Goal: Transaction & Acquisition: Purchase product/service

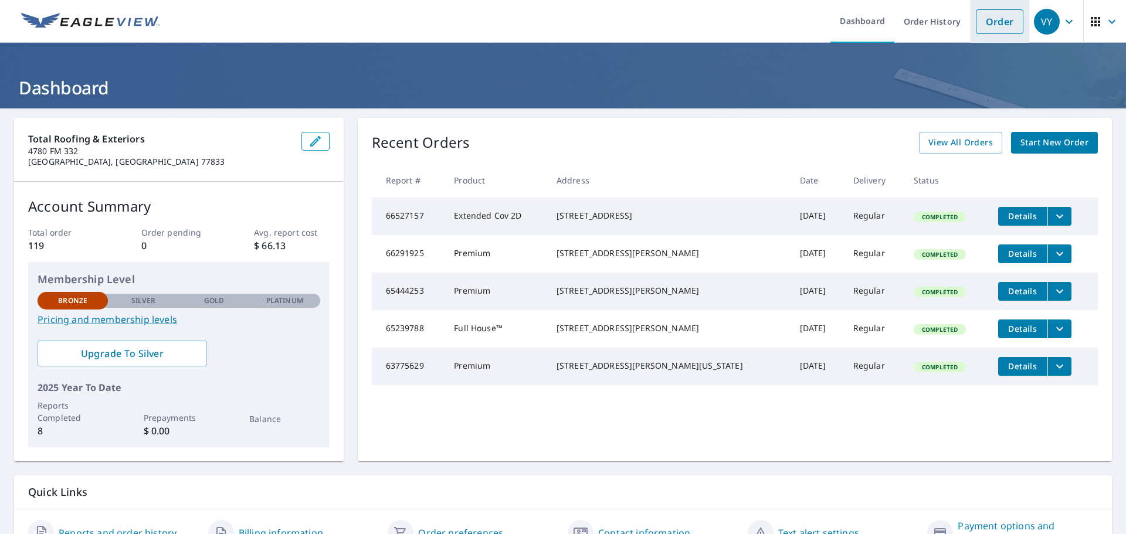
click at [994, 19] on link "Order" at bounding box center [999, 21] width 47 height 25
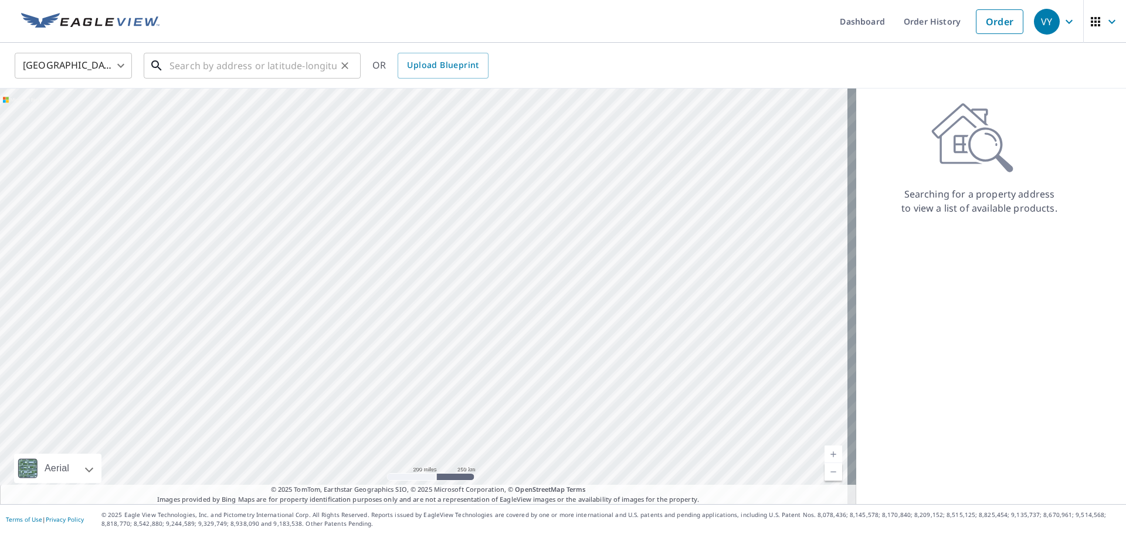
click at [263, 72] on input "text" at bounding box center [252, 65] width 167 height 33
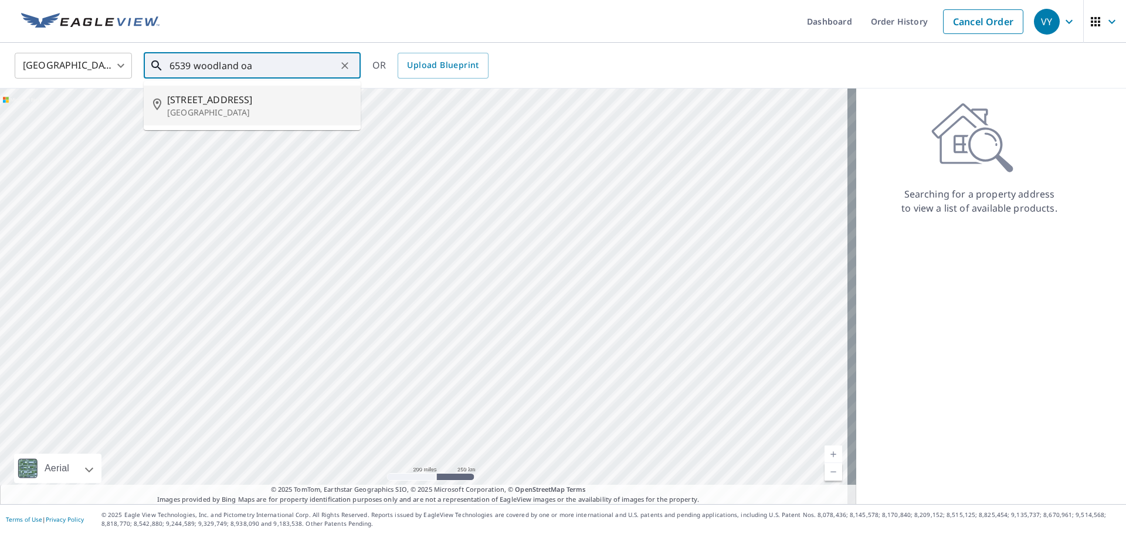
click at [240, 104] on span "[STREET_ADDRESS]" at bounding box center [259, 100] width 184 height 14
type input "[STREET_ADDRESS]"
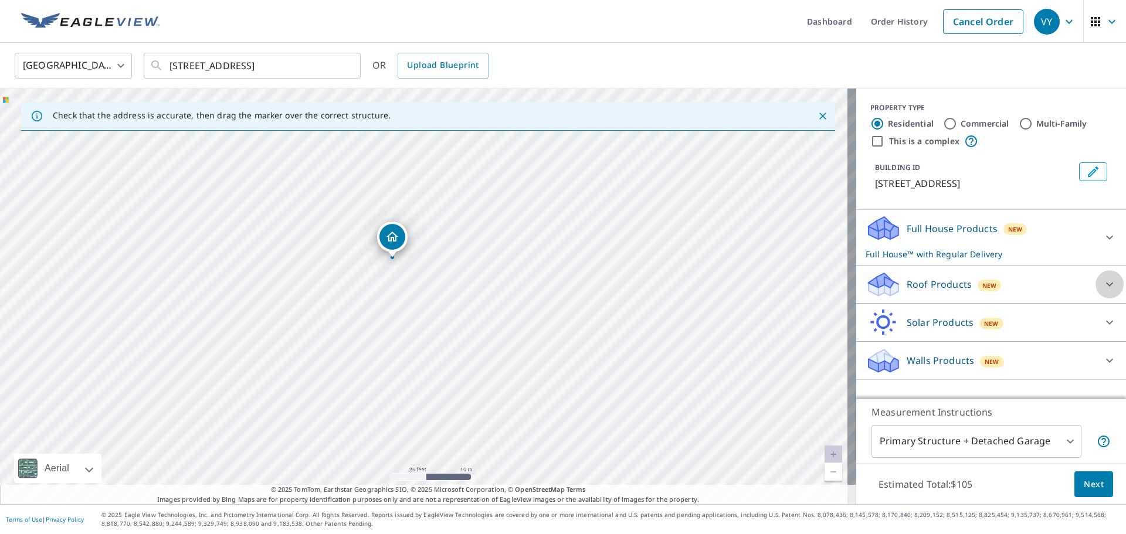
click at [1103, 281] on icon at bounding box center [1109, 284] width 14 height 14
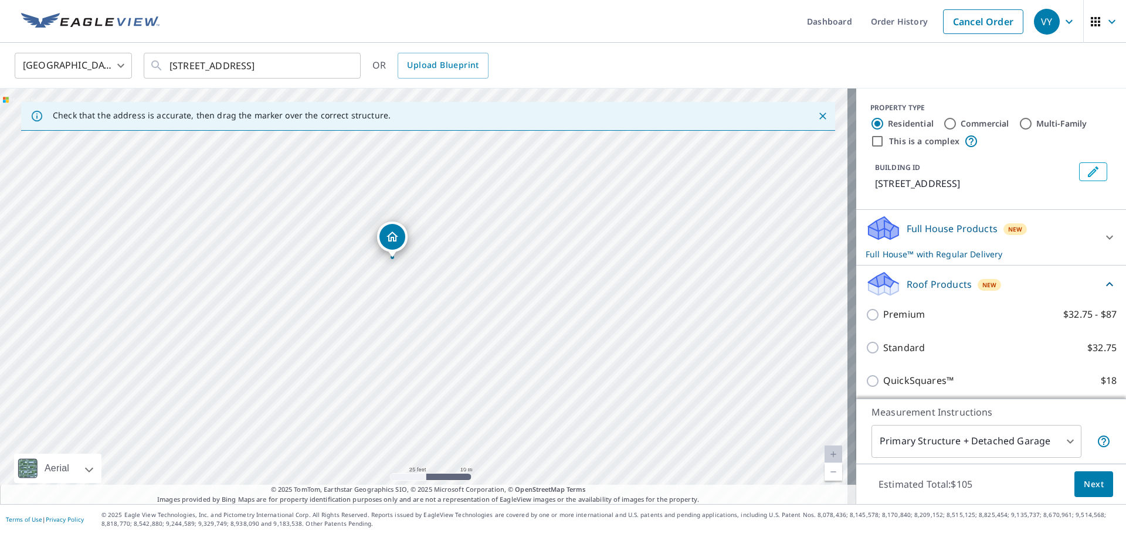
scroll to position [59, 0]
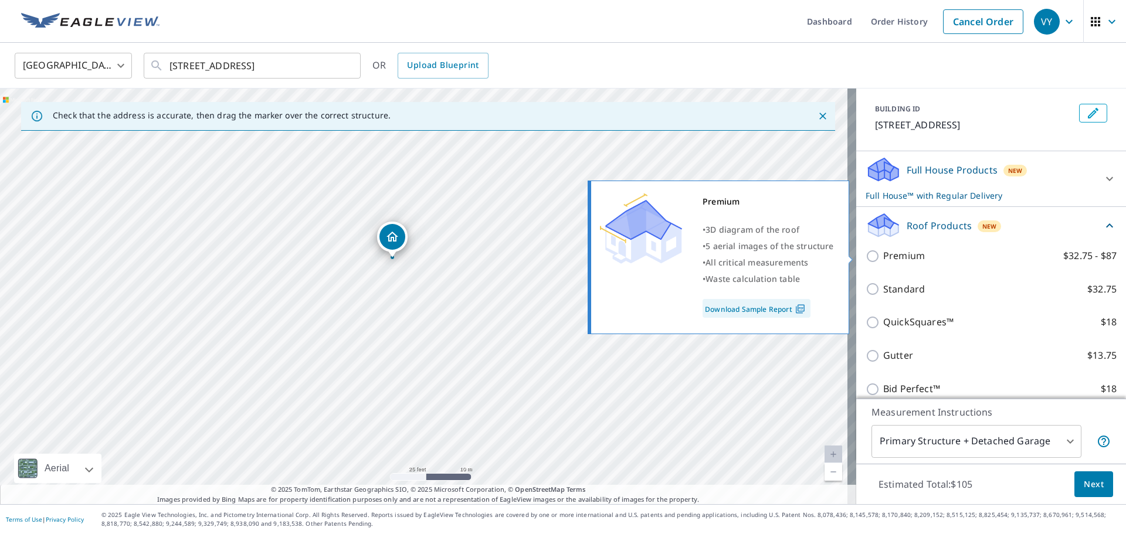
click at [865, 256] on input "Premium $32.75 - $87" at bounding box center [874, 256] width 18 height 14
checkbox input "true"
checkbox input "false"
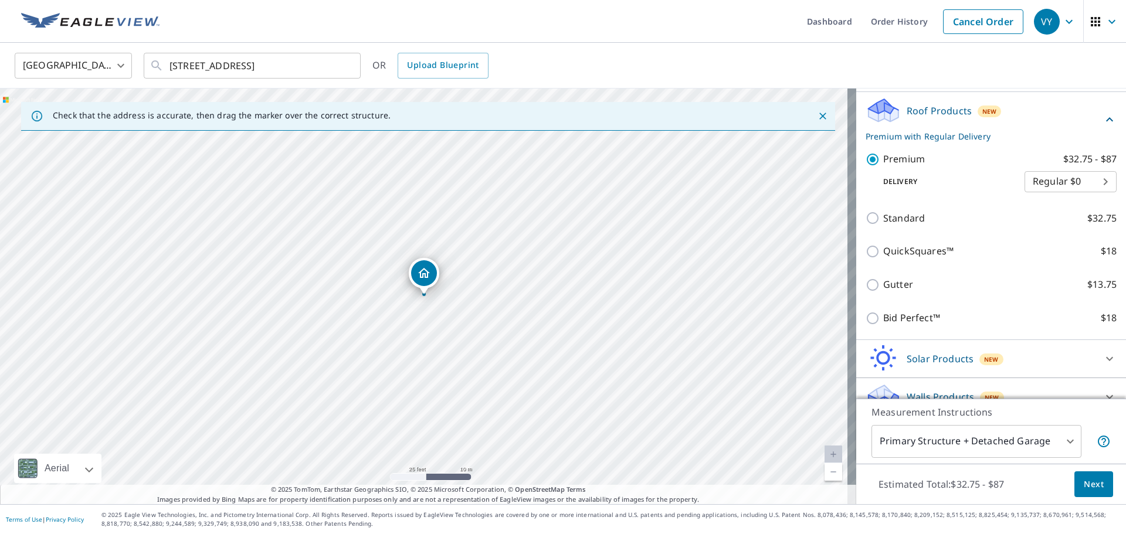
scroll to position [174, 0]
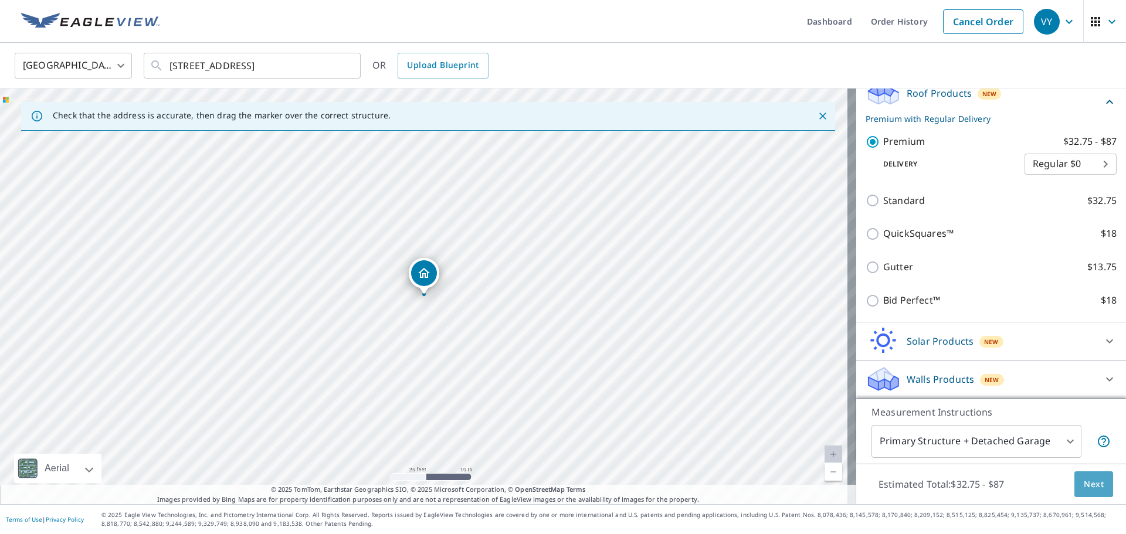
click at [1086, 481] on span "Next" at bounding box center [1093, 484] width 20 height 15
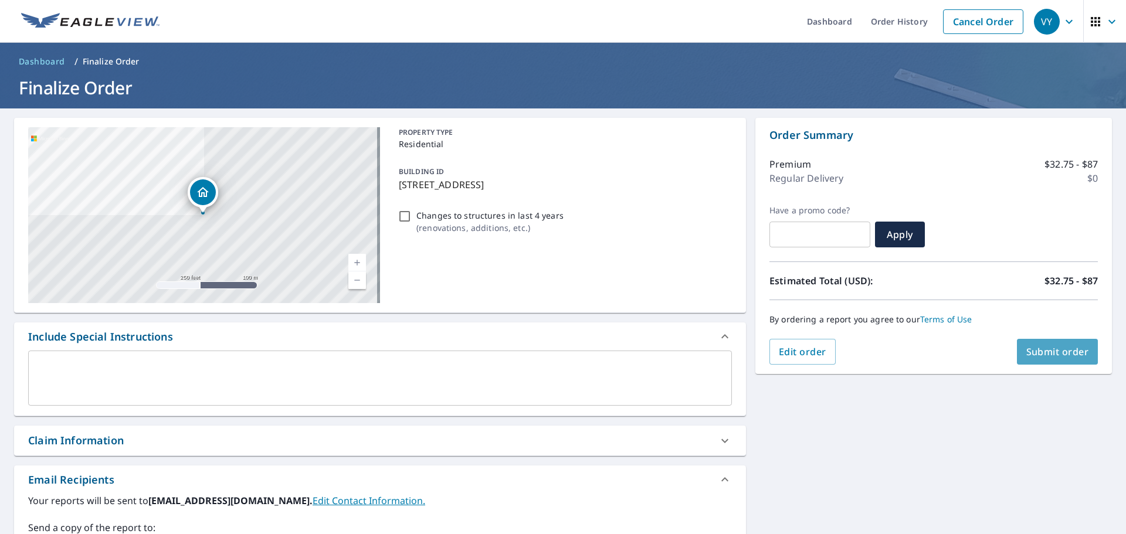
click at [1063, 351] on span "Submit order" at bounding box center [1057, 351] width 63 height 13
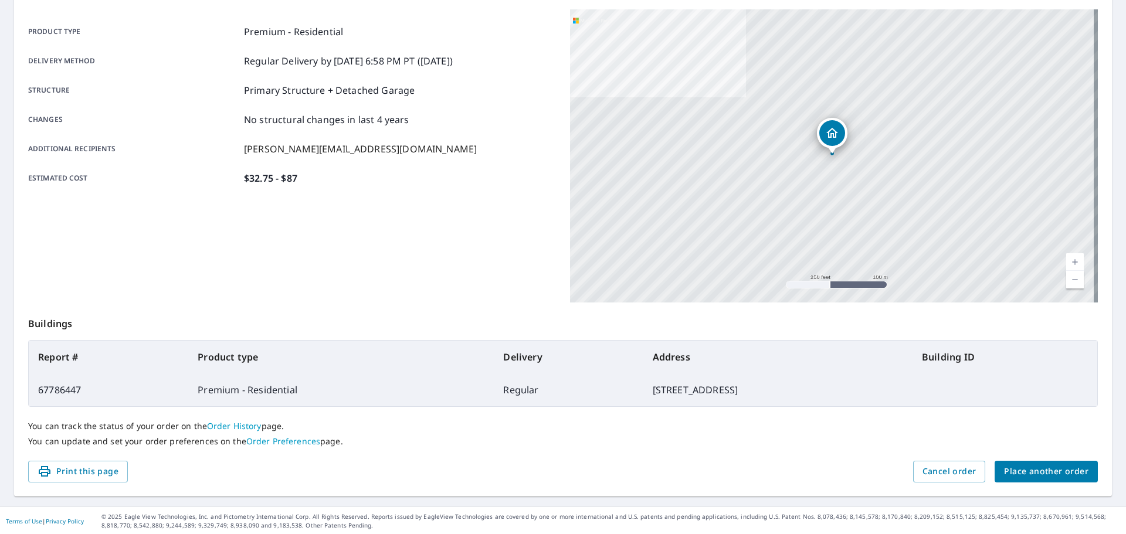
scroll to position [156, 0]
